Goal: Transaction & Acquisition: Obtain resource

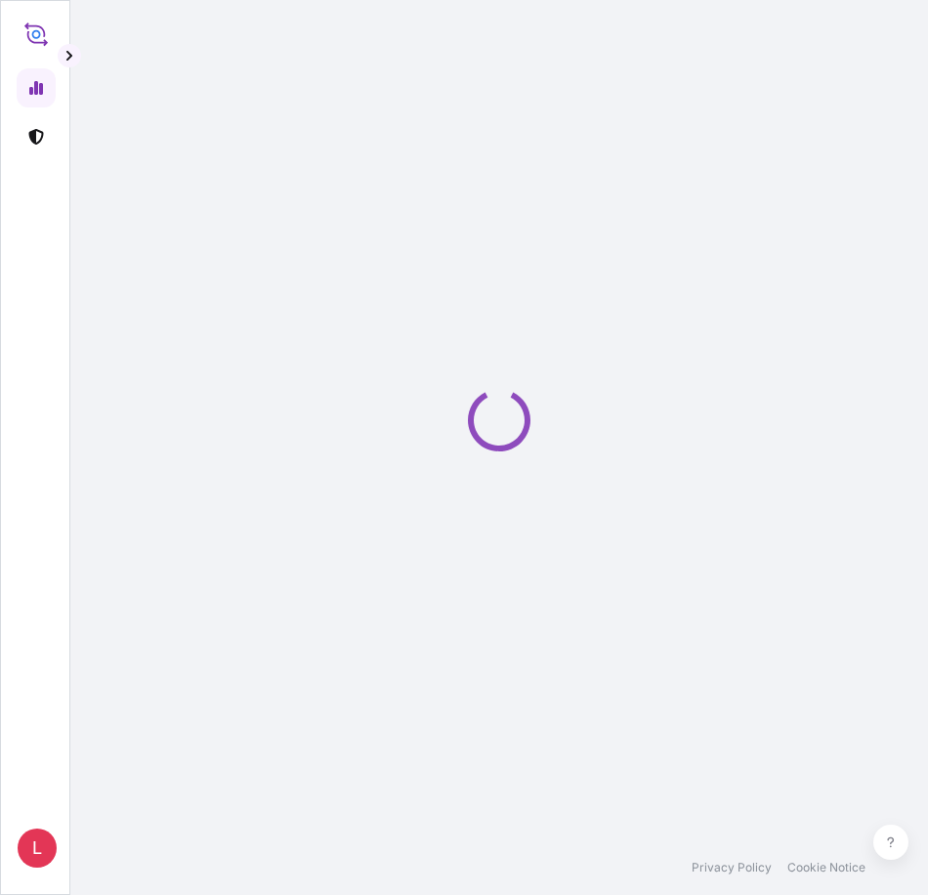
select select "2025"
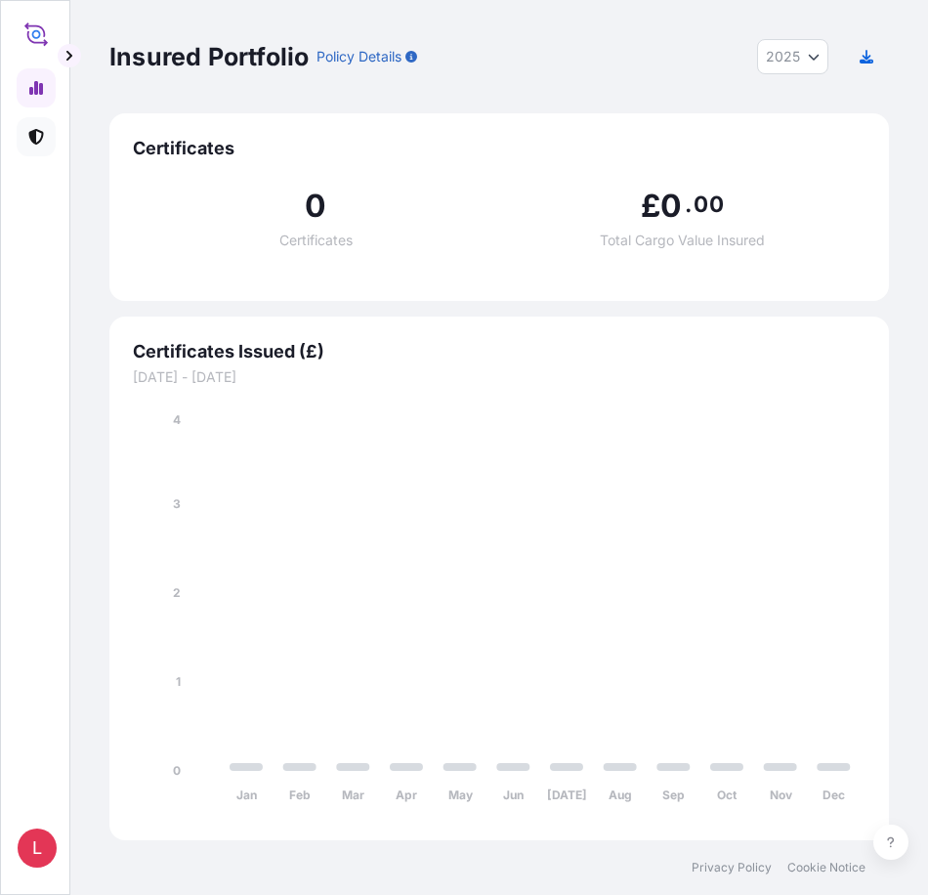
click at [31, 135] on icon at bounding box center [35, 137] width 15 height 16
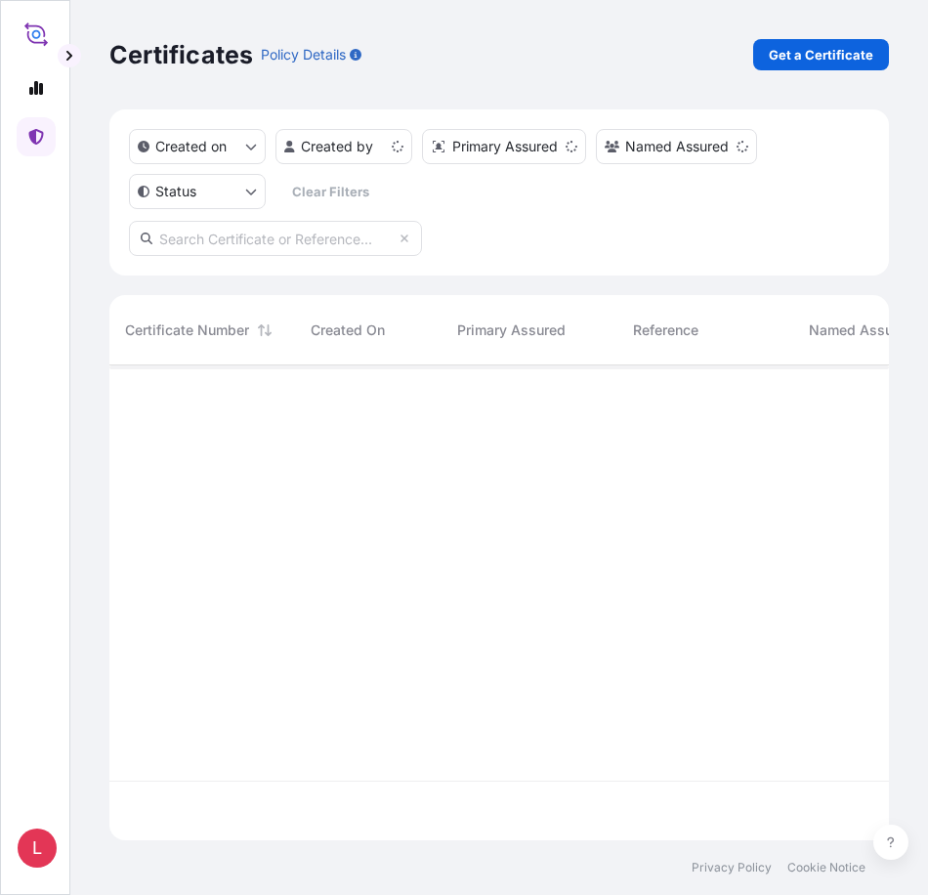
scroll to position [471, 765]
click at [813, 56] on p "Get a Certificate" at bounding box center [821, 55] width 105 height 20
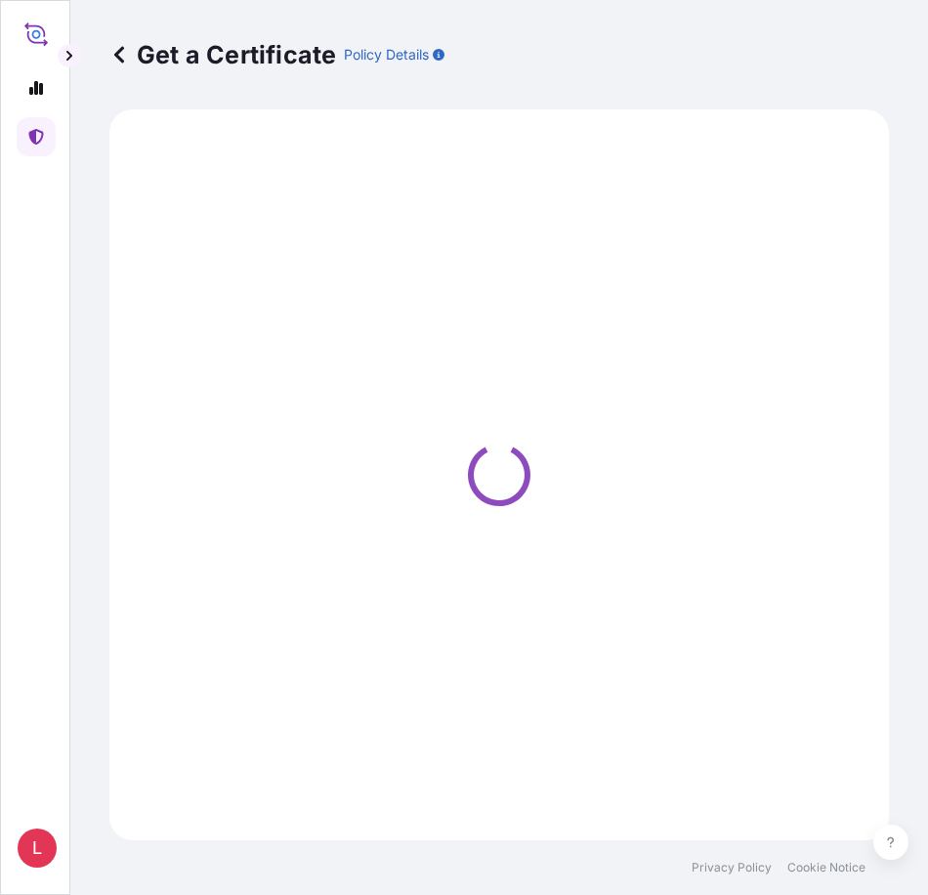
select select "Ocean Vessel"
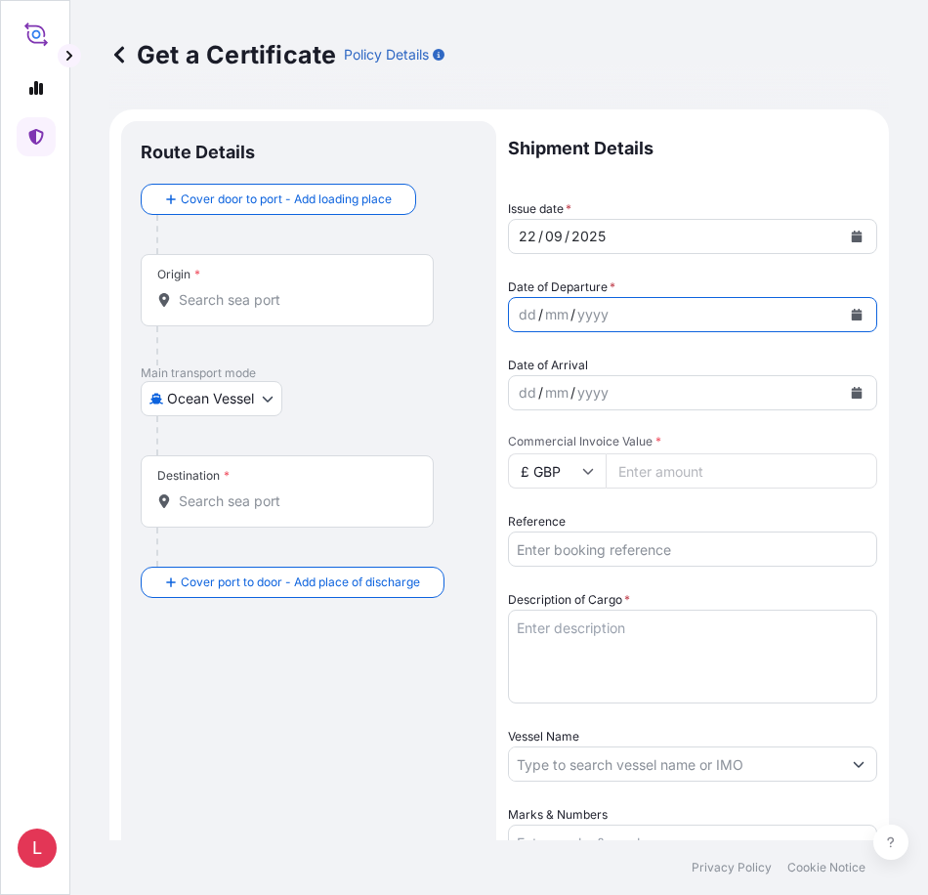
click at [852, 318] on icon "Calendar" at bounding box center [857, 315] width 11 height 12
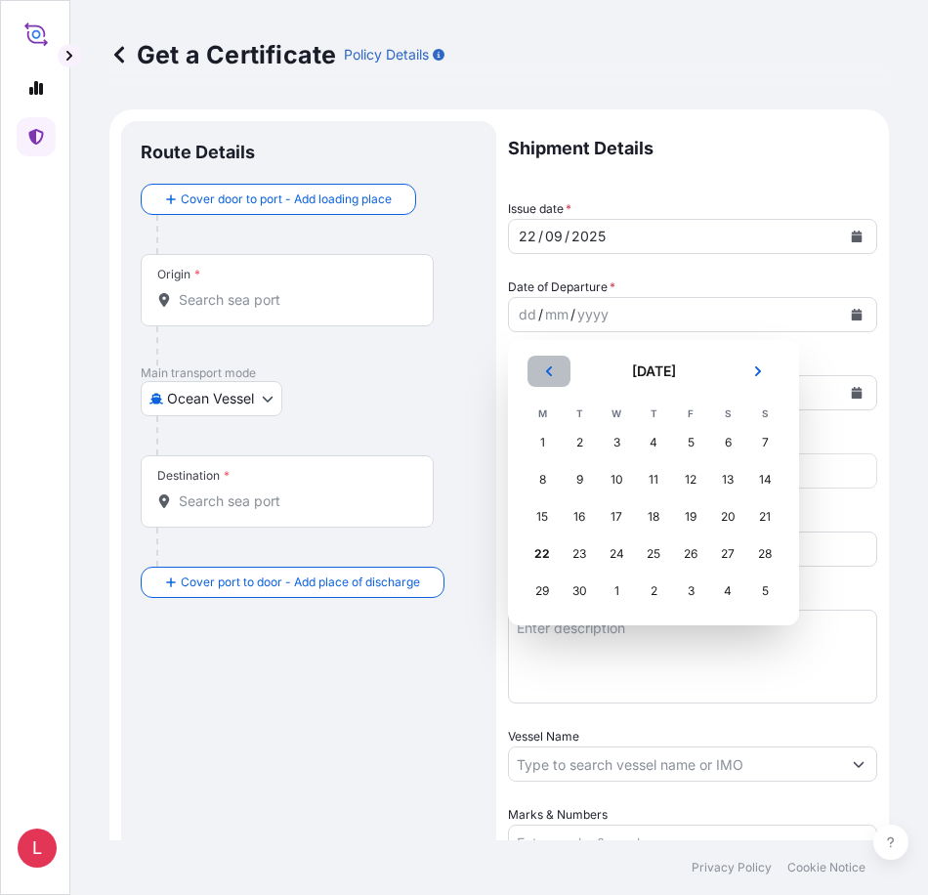
click at [548, 371] on icon "Previous" at bounding box center [549, 371] width 6 height 10
click at [620, 554] on div "20" at bounding box center [616, 553] width 35 height 35
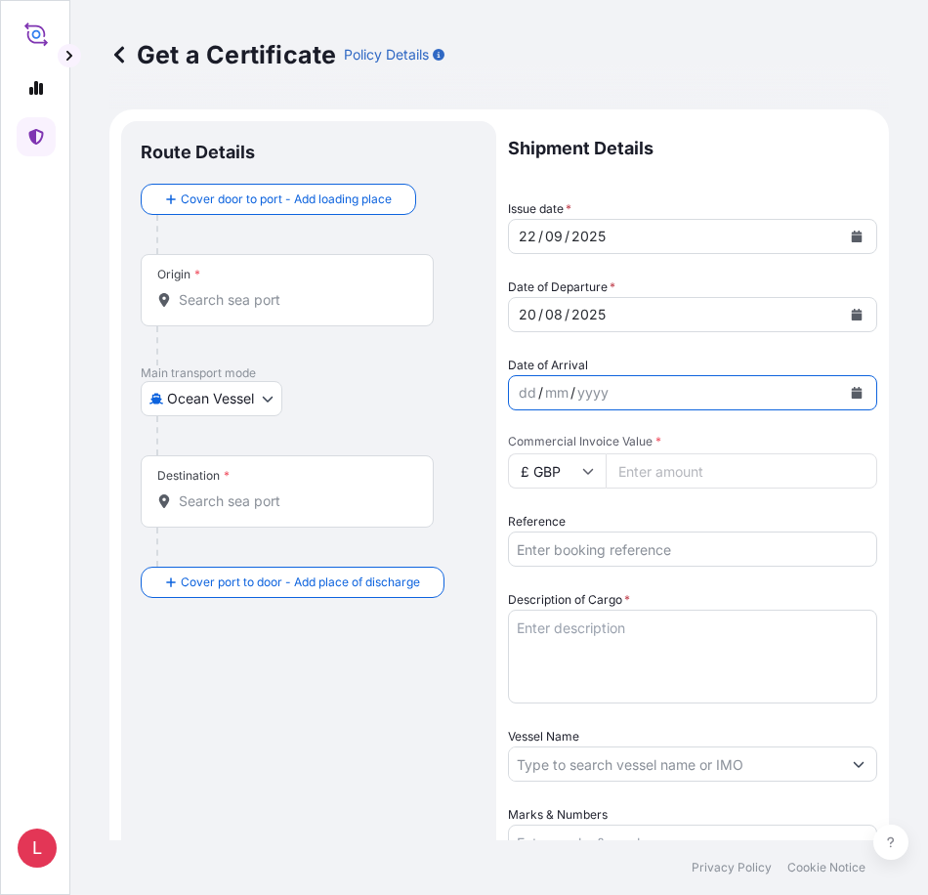
click at [852, 392] on icon "Calendar" at bounding box center [857, 393] width 11 height 12
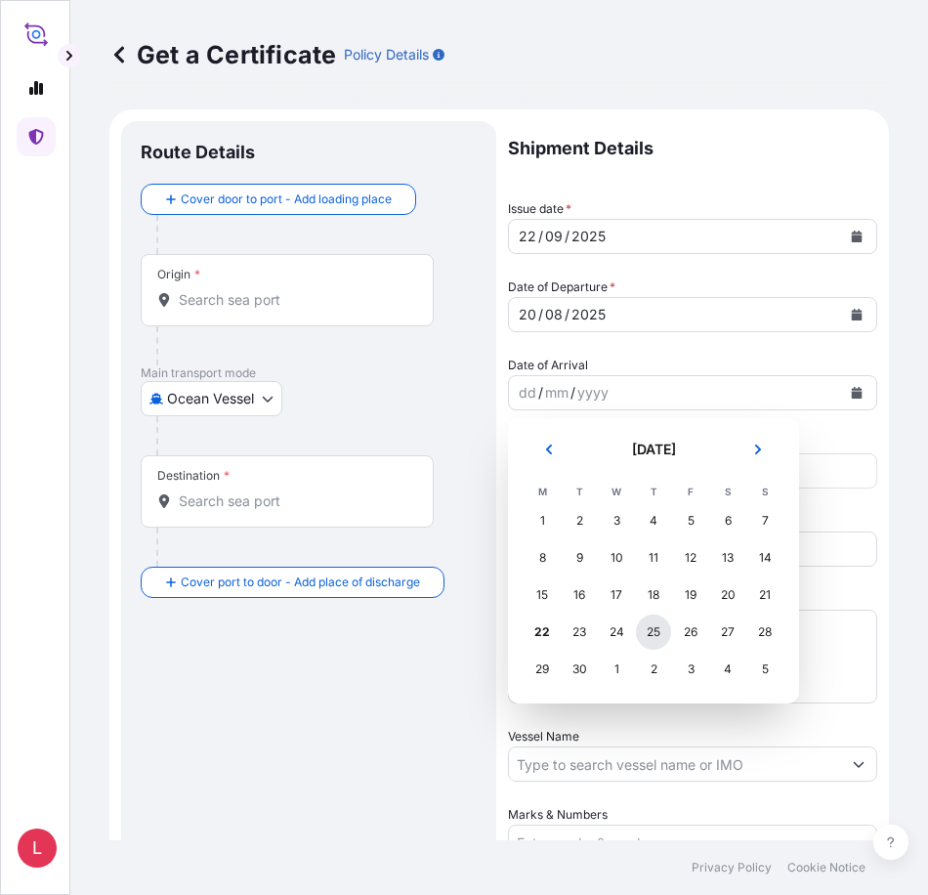
click at [654, 636] on div "25" at bounding box center [653, 632] width 35 height 35
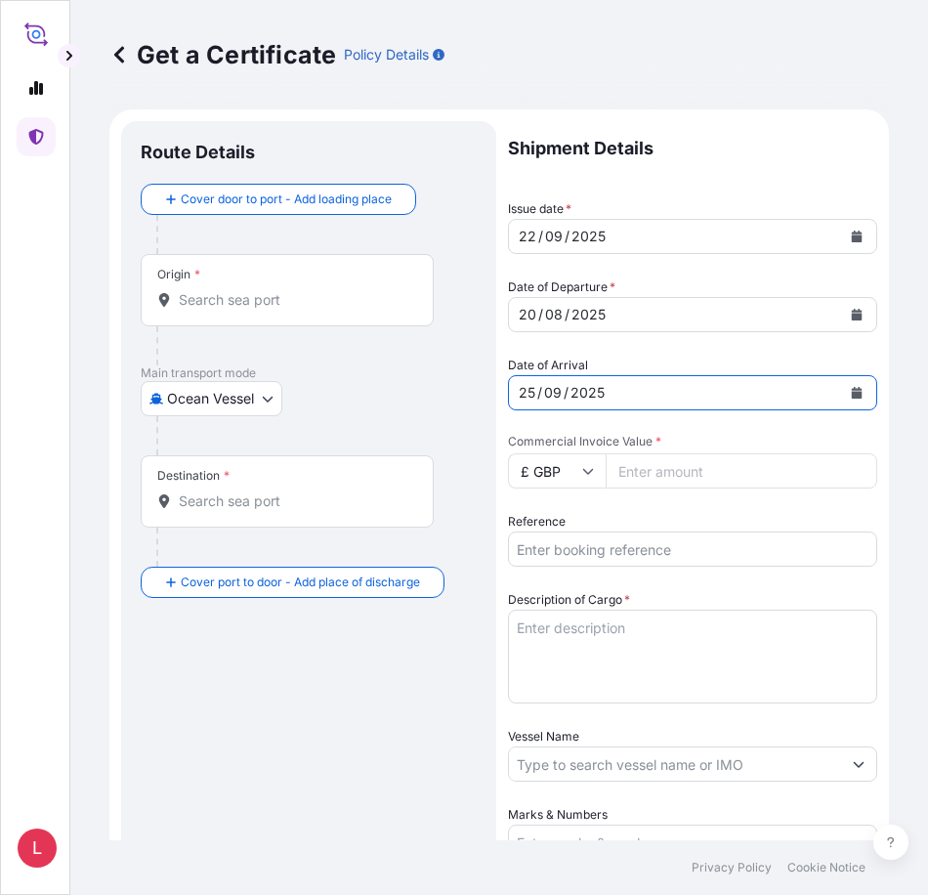
click at [590, 472] on icon at bounding box center [588, 472] width 11 height 6
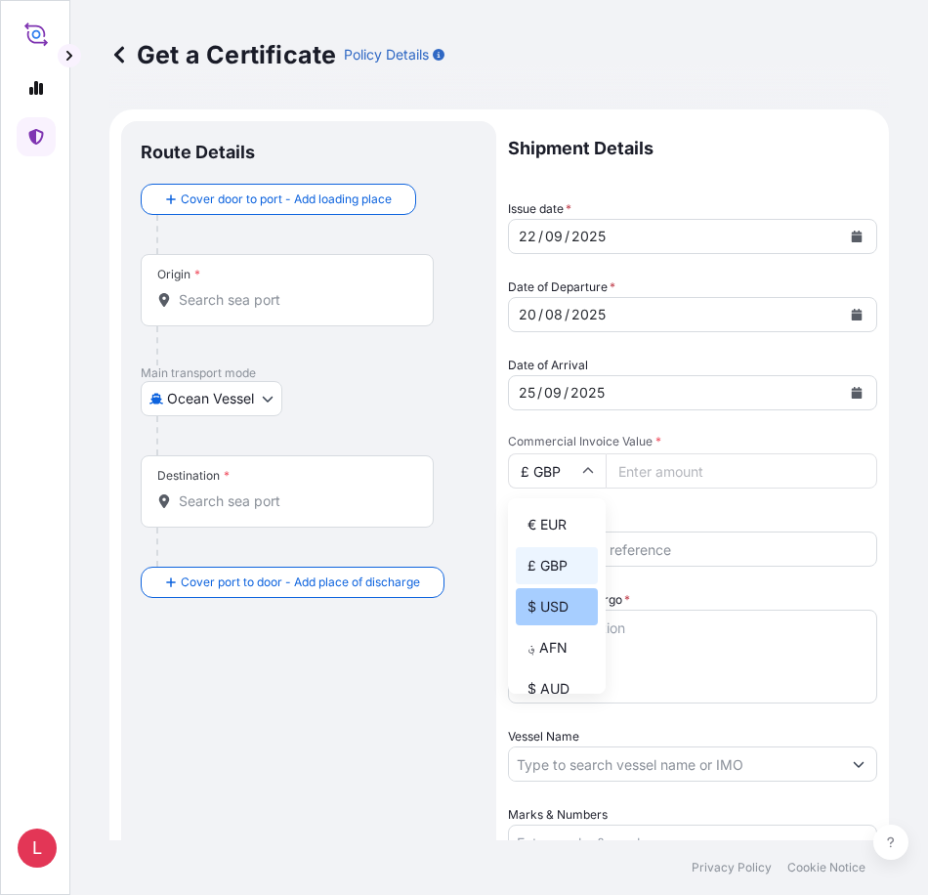
click at [567, 610] on div "$ USD" at bounding box center [557, 606] width 82 height 37
type input "$ USD"
click at [663, 474] on input "Commercial Invoice Value *" at bounding box center [742, 470] width 272 height 35
click at [695, 477] on input "Commercial Invoice Value *" at bounding box center [742, 470] width 272 height 35
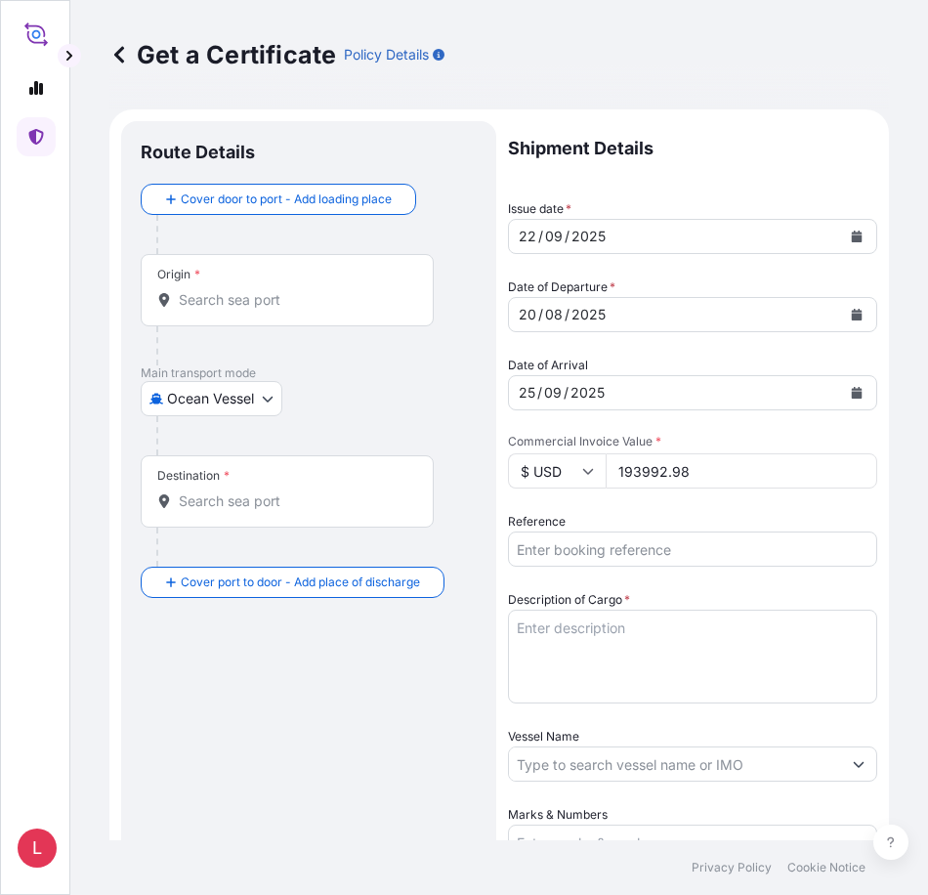
type input "193992.98"
click at [697, 557] on input "Reference" at bounding box center [692, 549] width 369 height 35
click at [601, 551] on input "Reference" at bounding box center [692, 549] width 369 height 35
paste input "33459064"
type input "33459064"
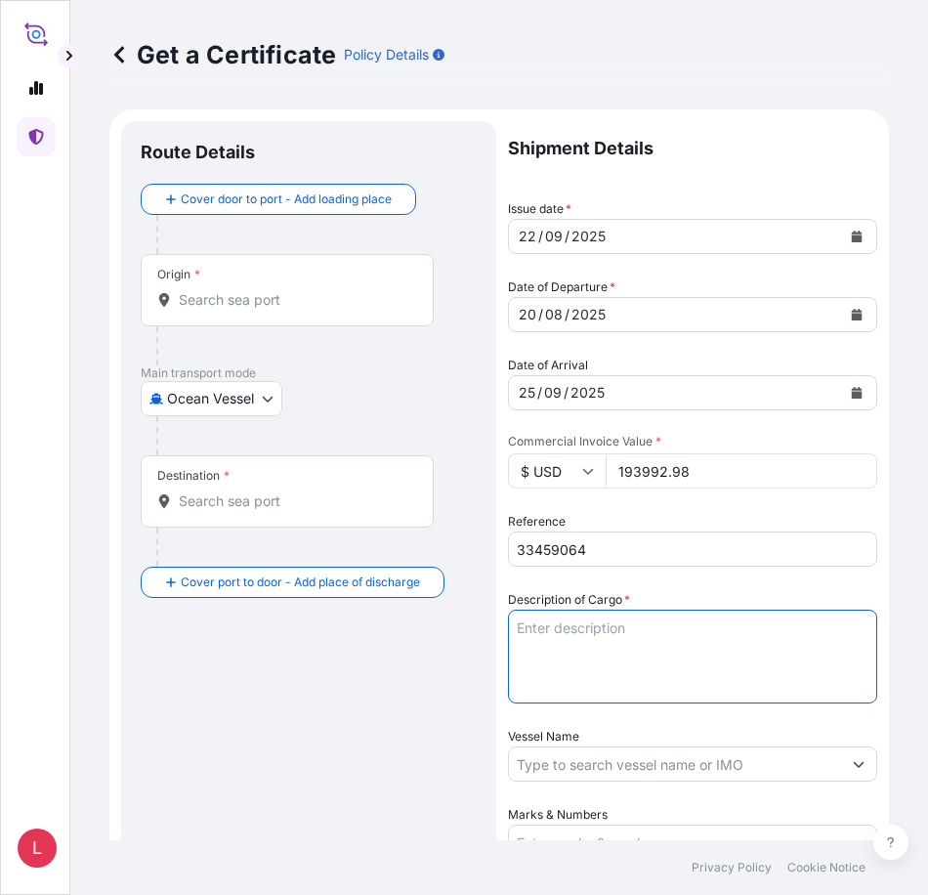
click at [607, 630] on textarea "Description of Cargo *" at bounding box center [692, 657] width 369 height 94
click at [558, 632] on textarea "Description of Cargo *" at bounding box center [692, 657] width 369 height 94
paste textarea "EXCAVATING TEETH INSURANCE PREMIUM USD 106.7"
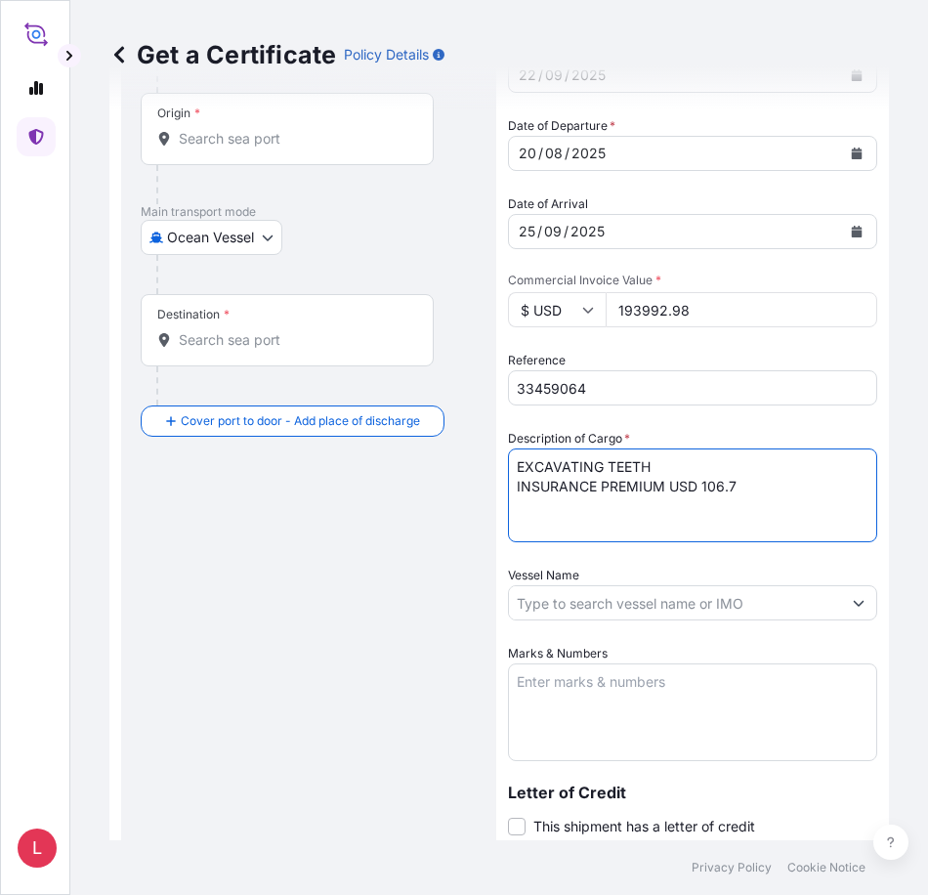
scroll to position [195, 0]
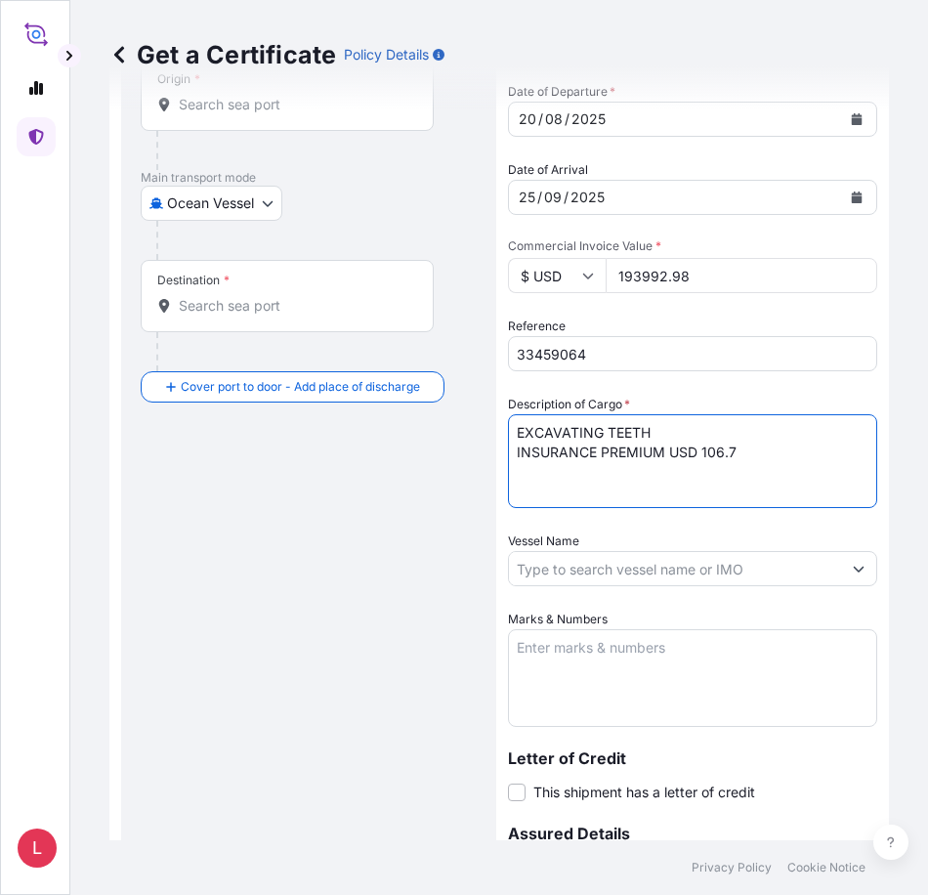
type textarea "EXCAVATING TEETH INSURANCE PREMIUM USD 106.7"
click at [853, 573] on icon "Show suggestions" at bounding box center [859, 569] width 12 height 12
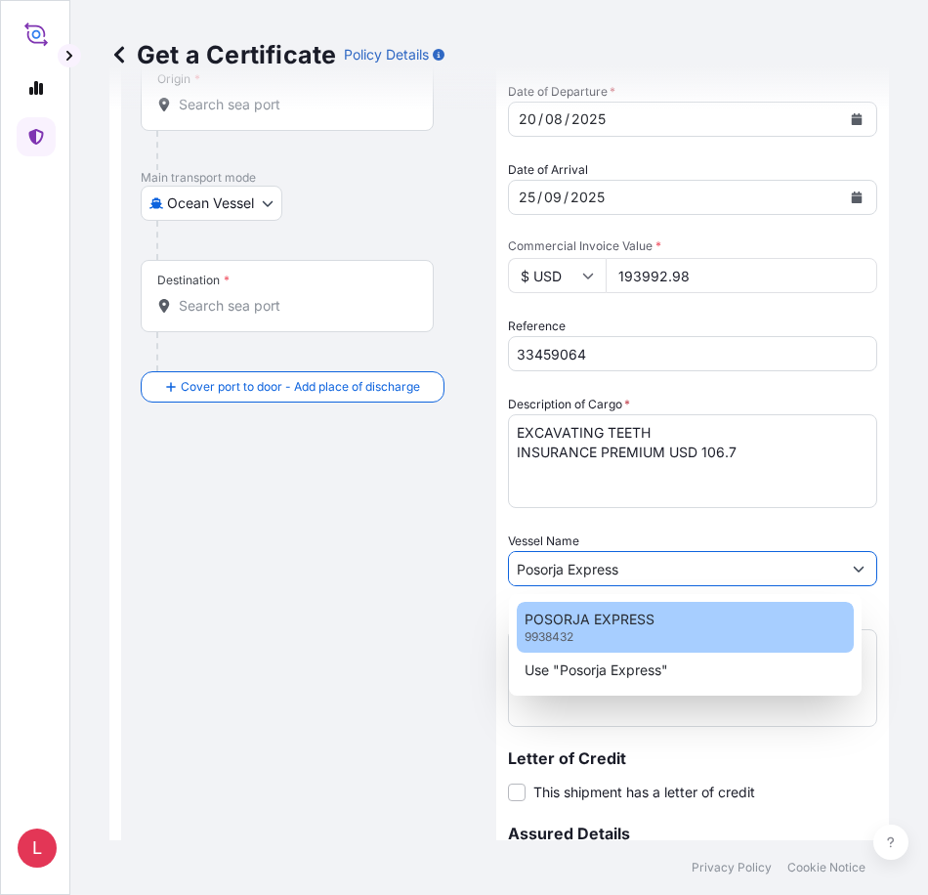
click at [611, 626] on p "POSORJA EXPRESS" at bounding box center [590, 620] width 130 height 20
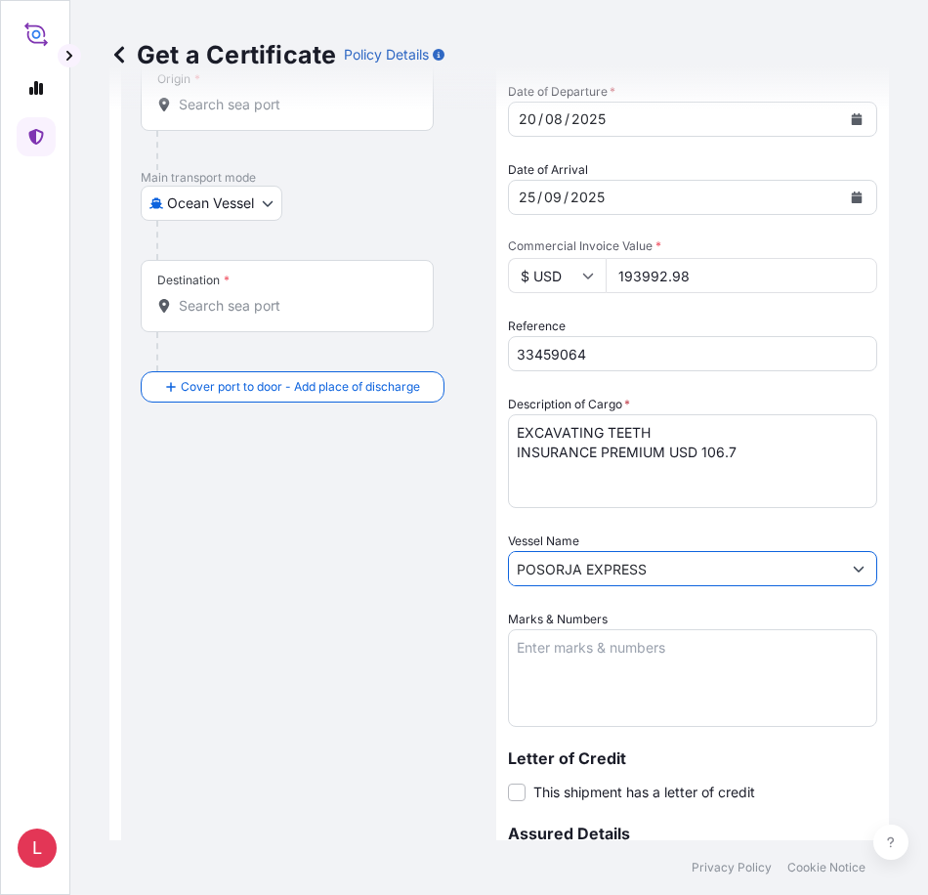
type input "POSORJA EXPRESS"
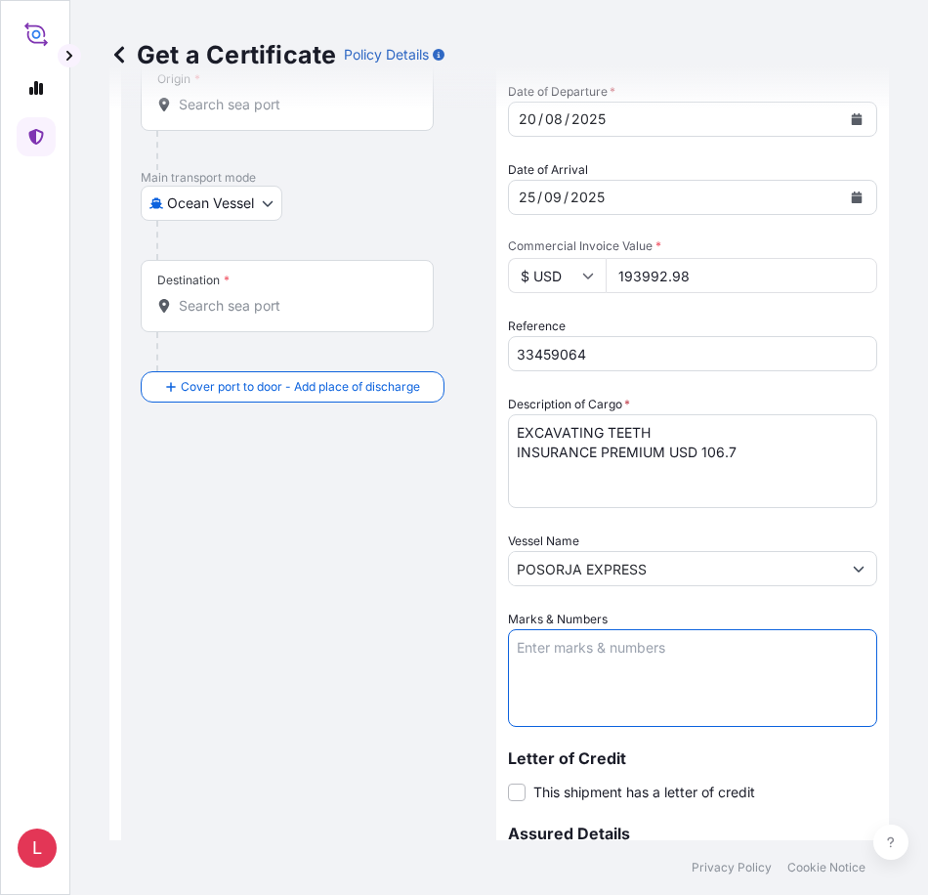
click at [607, 654] on textarea "Marks & Numbers" at bounding box center [692, 678] width 369 height 98
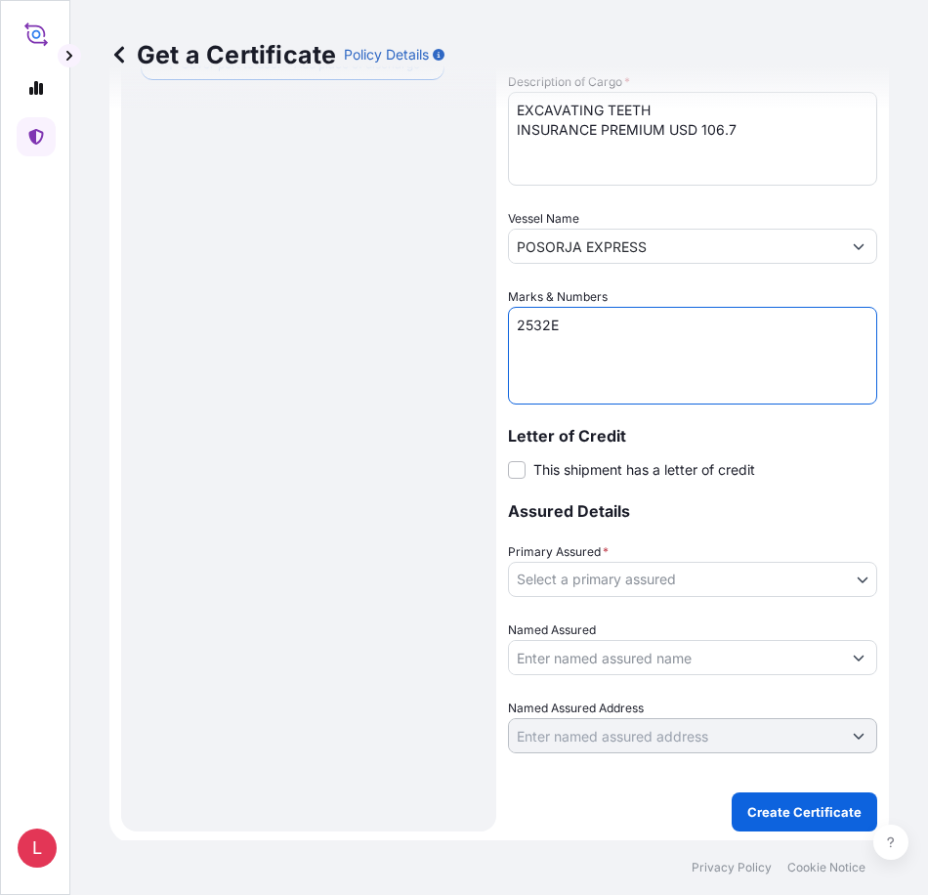
scroll to position [521, 0]
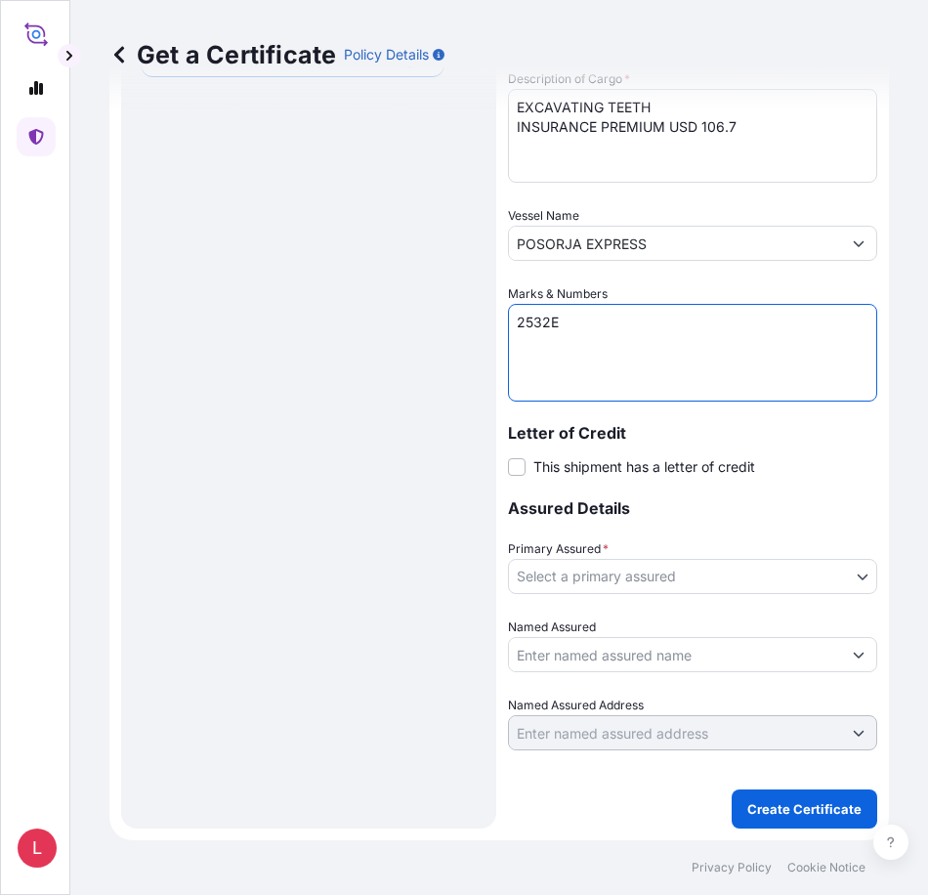
type textarea "2532E"
click at [644, 581] on body "L Get a Certificate Policy Details Route Details Cover door to port - Add loadi…" at bounding box center [464, 447] width 928 height 895
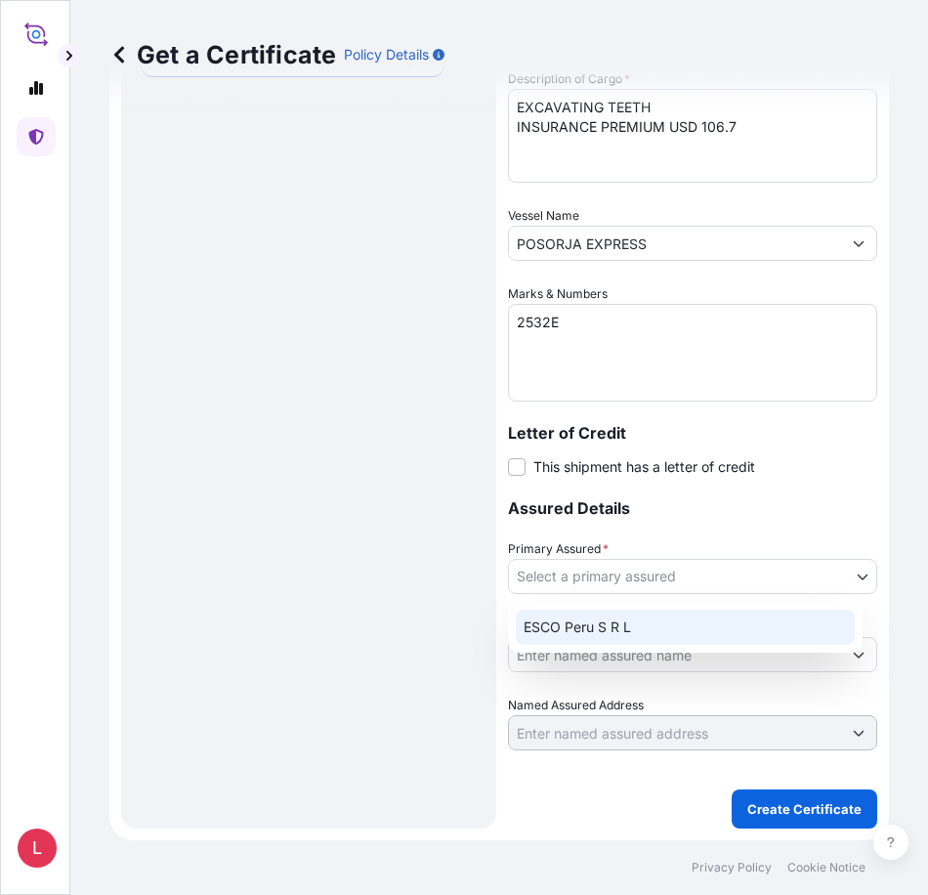
click at [596, 626] on div "ESCO Peru S R L" at bounding box center [685, 627] width 339 height 35
select select "31779"
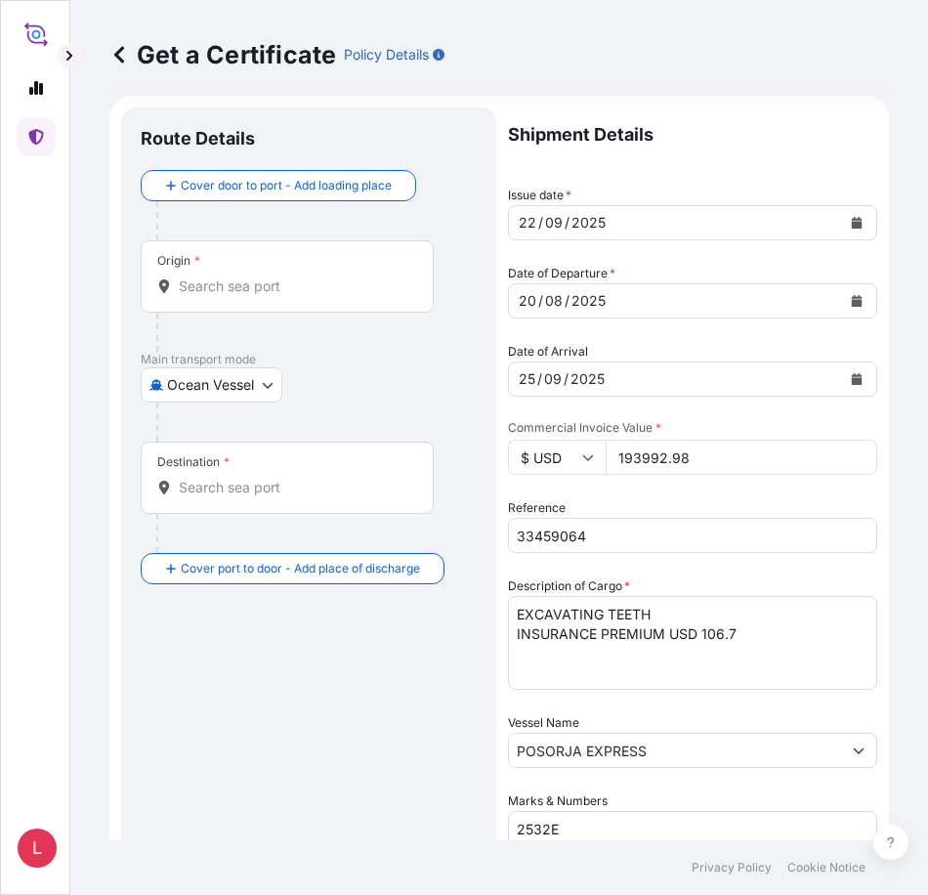
scroll to position [0, 0]
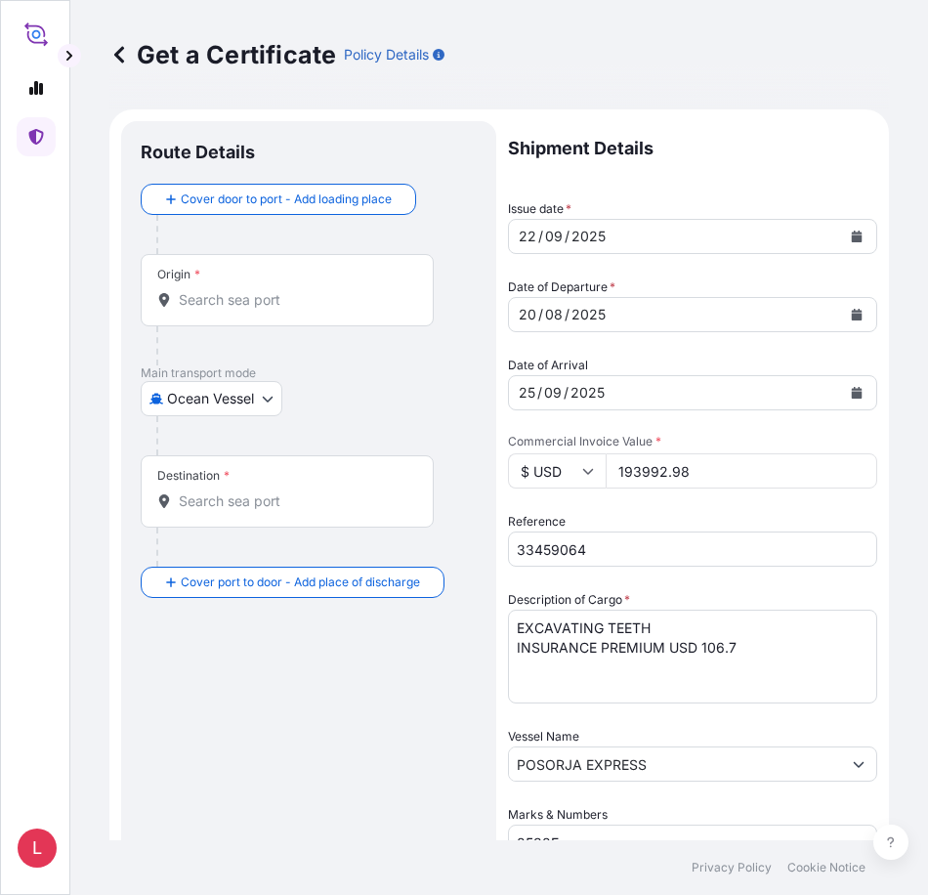
click at [250, 306] on input "Origin *" at bounding box center [294, 300] width 231 height 20
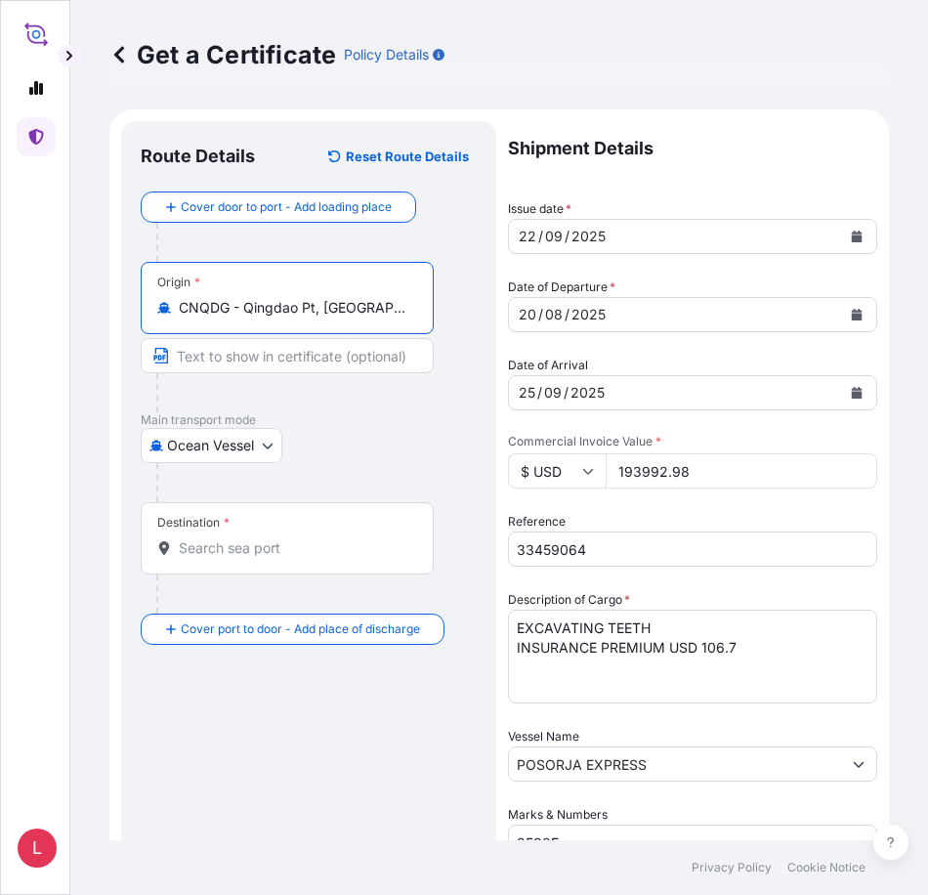
type input "CNQDG - Qingdao Pt, [GEOGRAPHIC_DATA]"
click at [263, 547] on input "Destination *" at bounding box center [294, 548] width 231 height 20
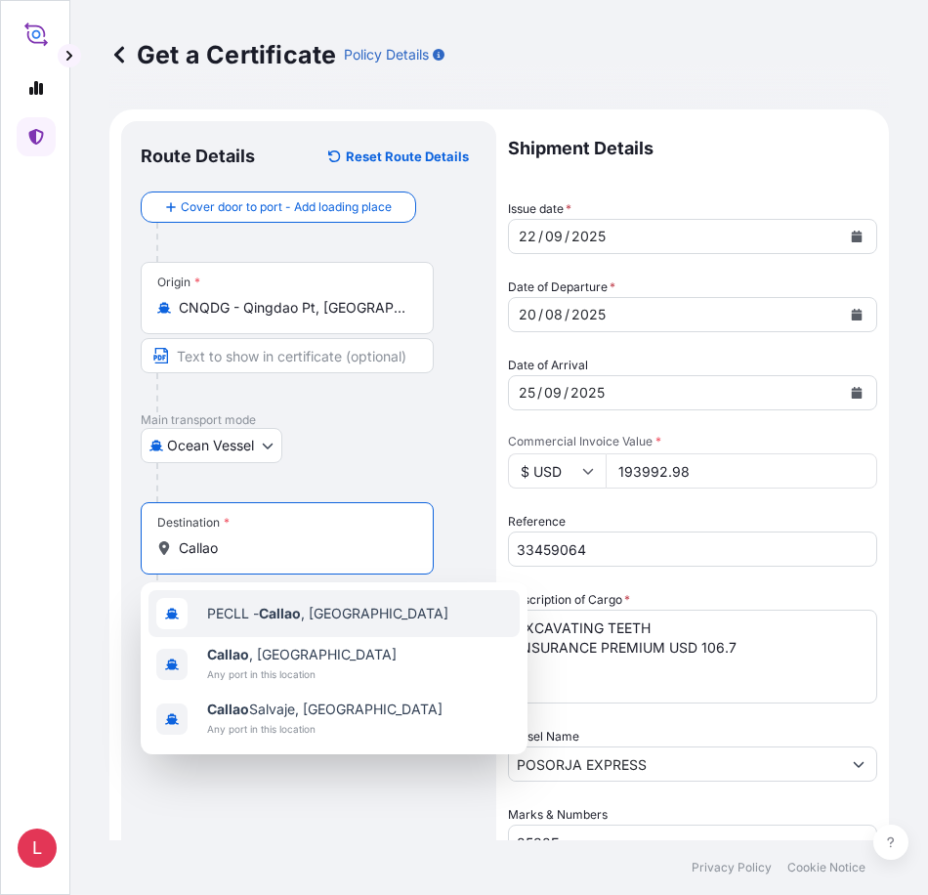
click at [260, 619] on span "PECLL - [GEOGRAPHIC_DATA] , [GEOGRAPHIC_DATA]" at bounding box center [327, 614] width 241 height 20
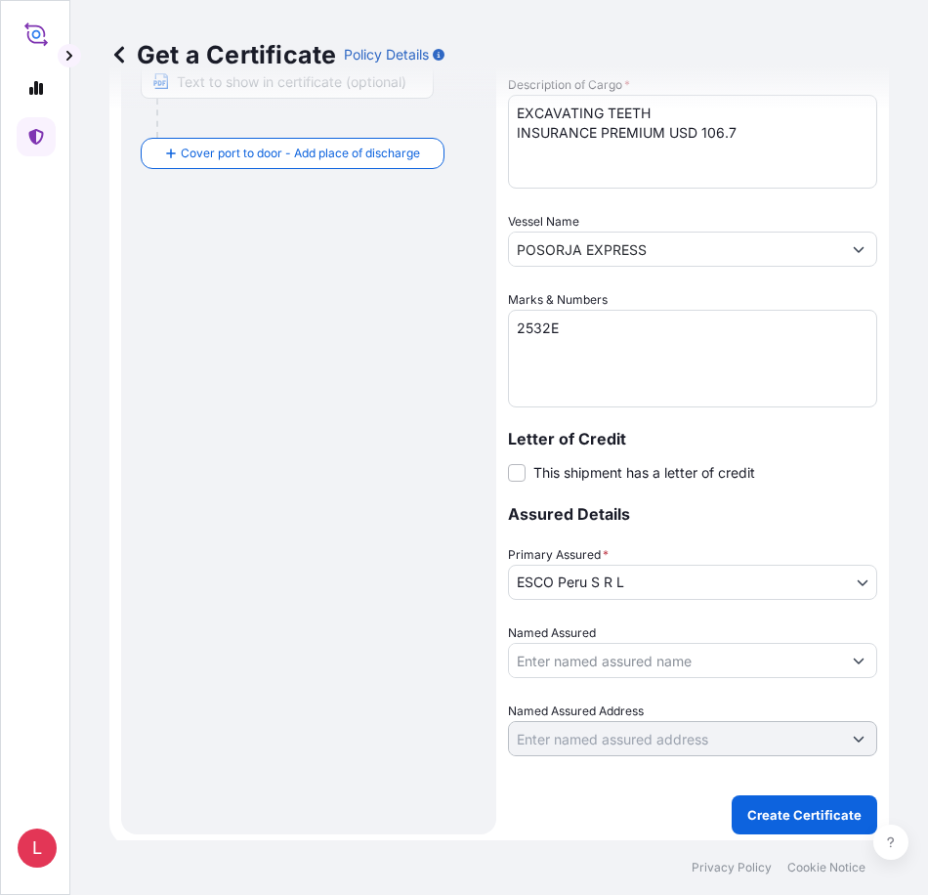
scroll to position [521, 0]
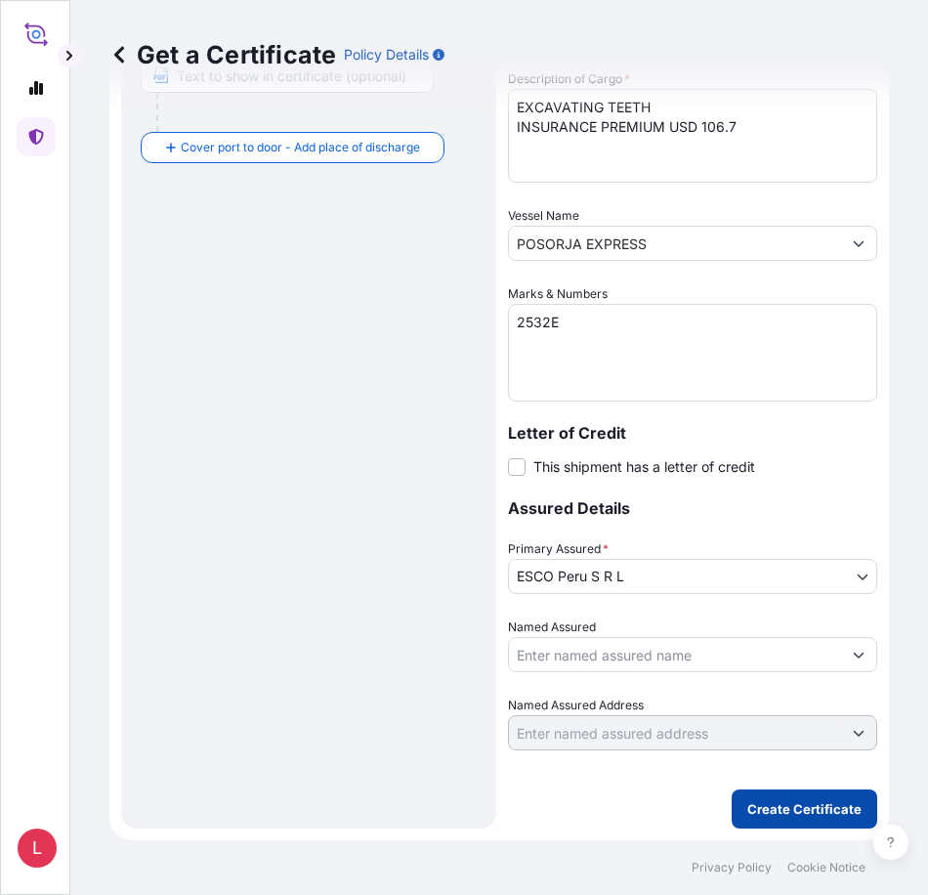
type input "PECLL - [GEOGRAPHIC_DATA], [GEOGRAPHIC_DATA]"
click at [785, 813] on p "Create Certificate" at bounding box center [804, 809] width 114 height 20
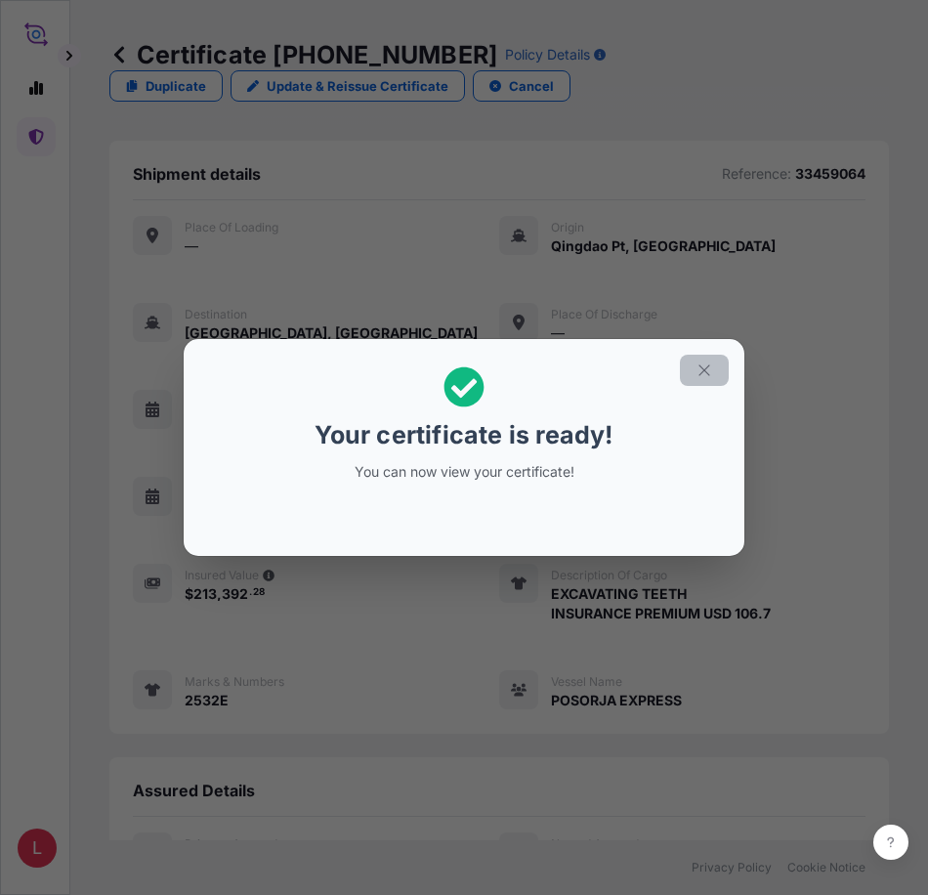
click at [701, 374] on icon "button" at bounding box center [704, 369] width 11 height 11
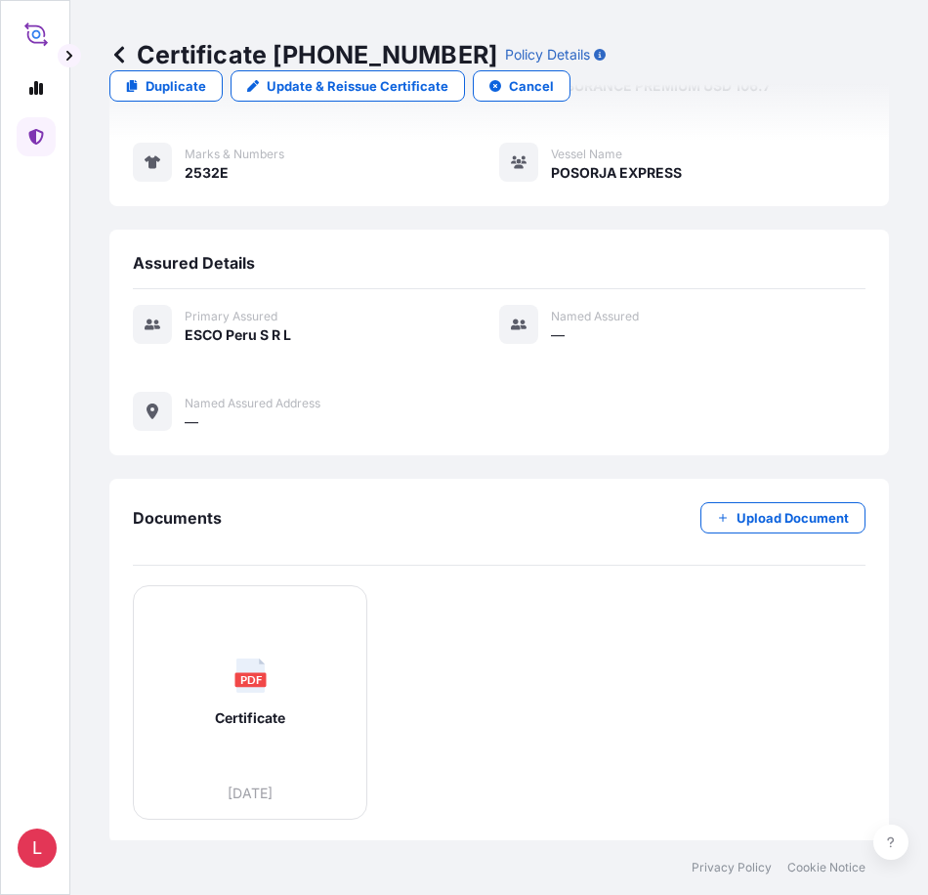
scroll to position [531, 0]
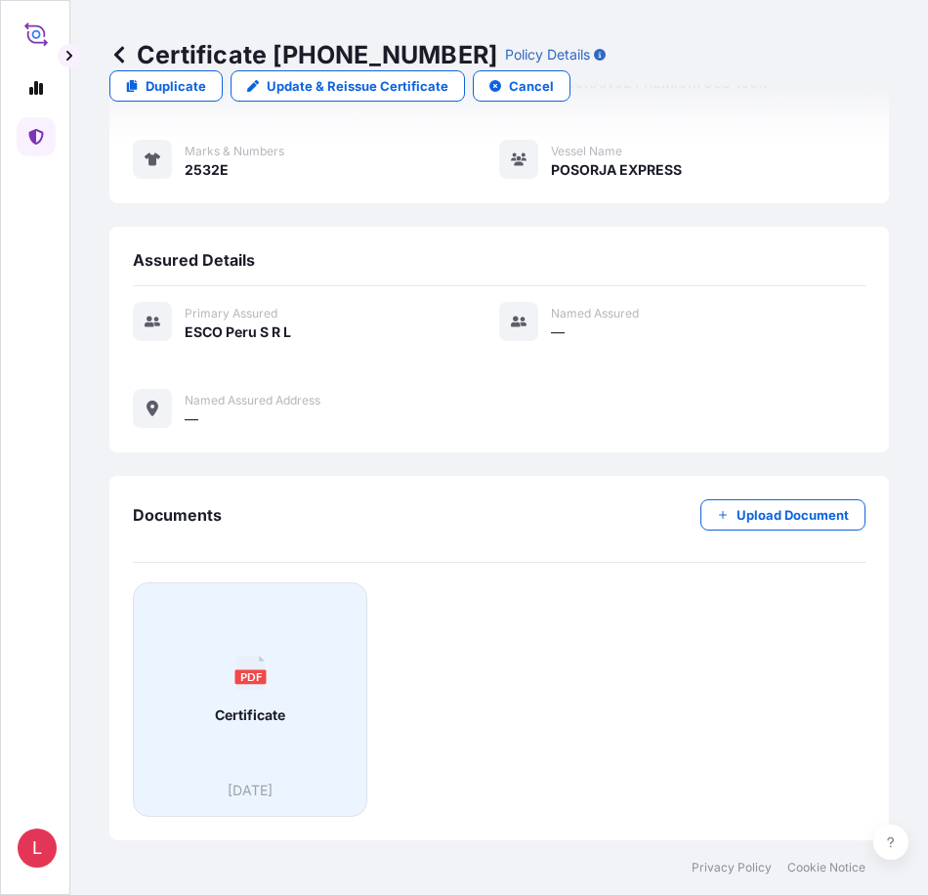
click at [255, 688] on icon at bounding box center [249, 673] width 28 height 34
